Goal: Task Accomplishment & Management: Complete application form

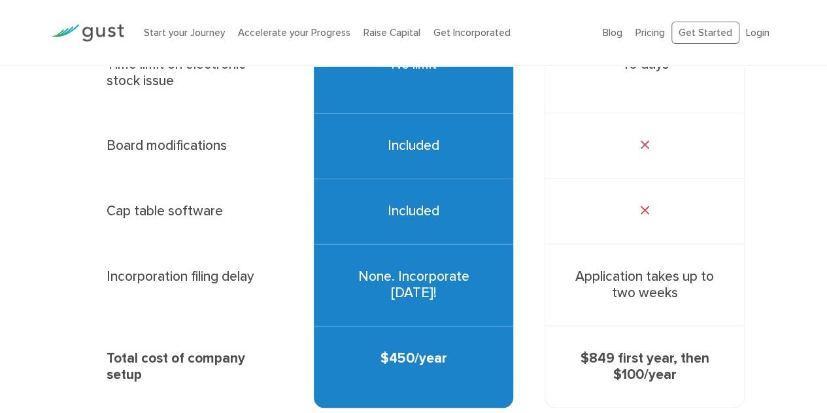
scroll to position [981, 0]
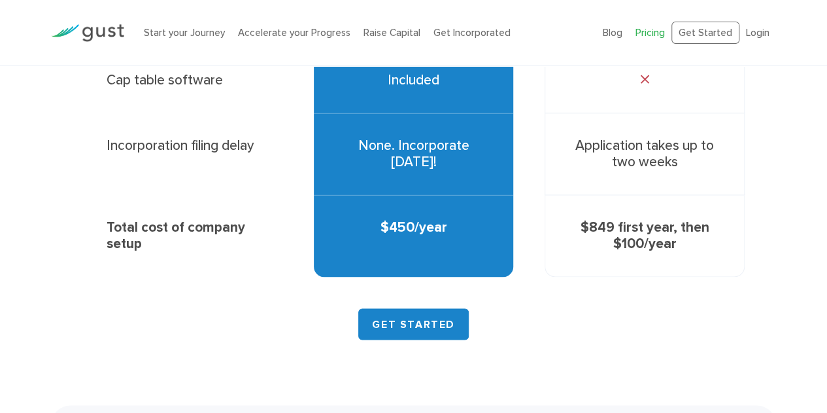
click at [660, 36] on link "Pricing" at bounding box center [649, 33] width 29 height 12
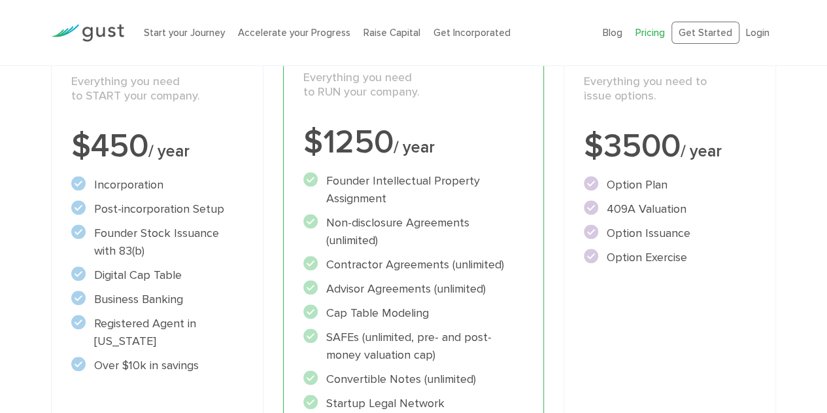
scroll to position [262, 0]
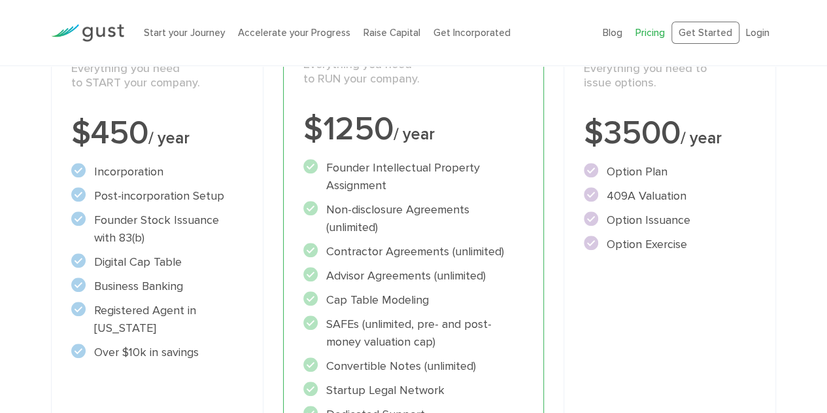
click at [219, 174] on li "Incorporation" at bounding box center [157, 172] width 172 height 18
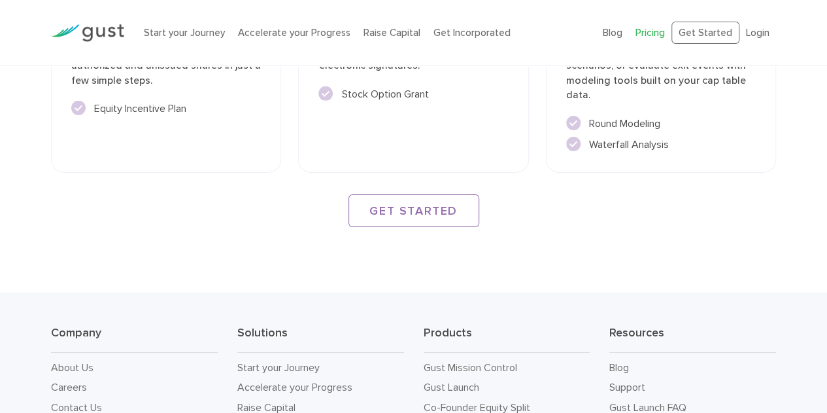
scroll to position [2164, 0]
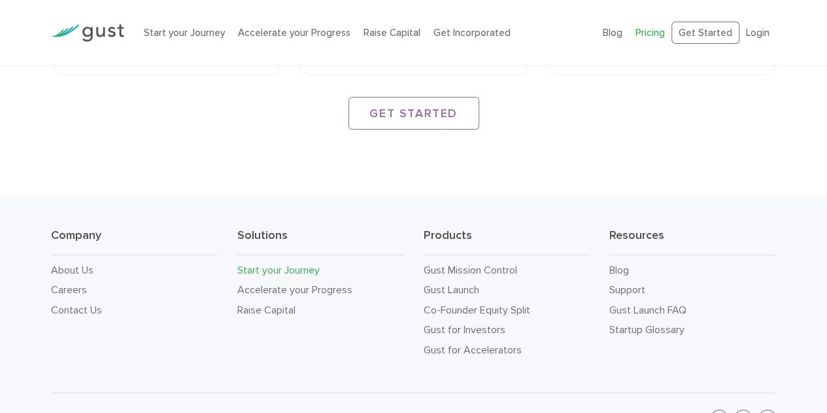
click at [281, 263] on link "Start your Journey" at bounding box center [278, 269] width 82 height 12
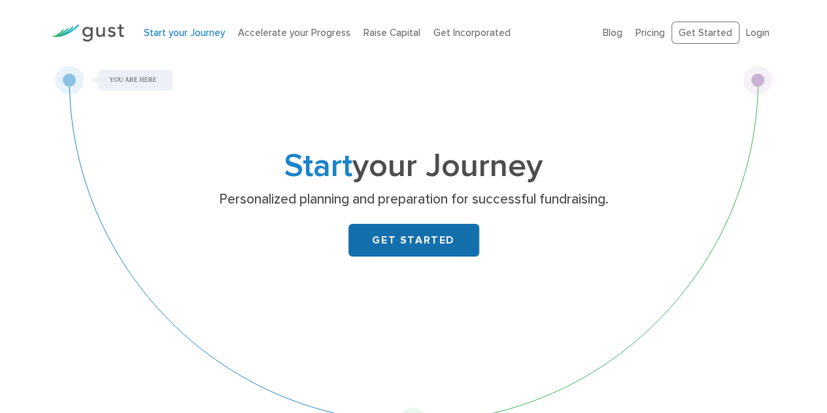
click at [395, 245] on link "GET STARTED" at bounding box center [413, 240] width 131 height 33
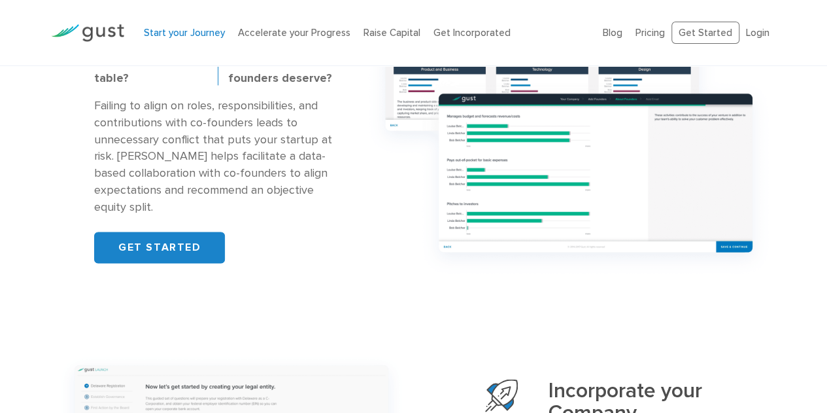
scroll to position [1111, 0]
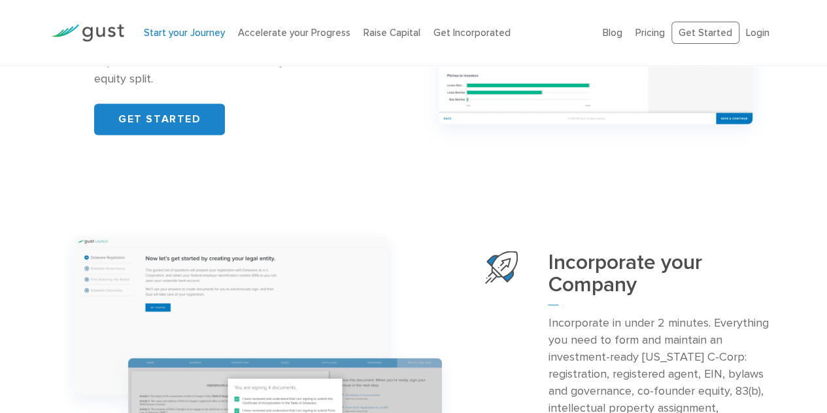
click at [369, 175] on main "Start your Journey Personalized planning and preparation for successful fundrai…" at bounding box center [413, 229] width 827 height 2550
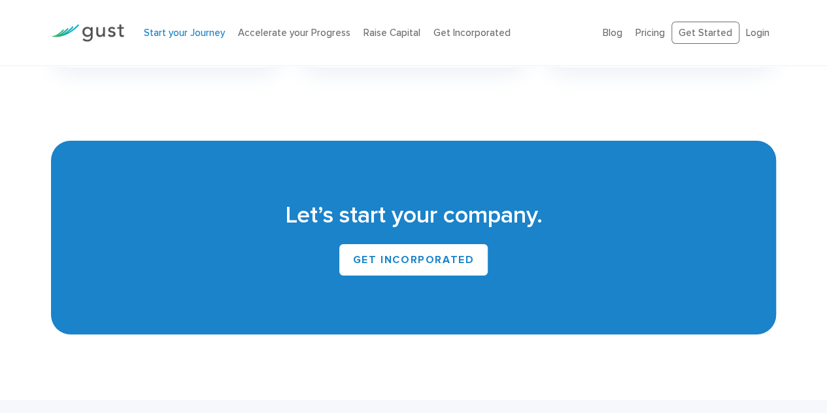
scroll to position [2454, 0]
